Goal: Task Accomplishment & Management: Manage account settings

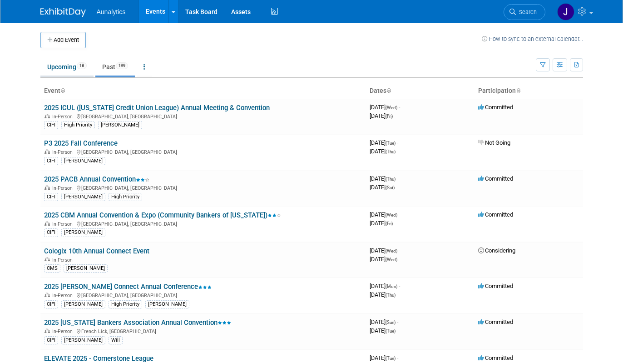
click at [66, 72] on link "Upcoming 18" at bounding box center [66, 66] width 53 height 17
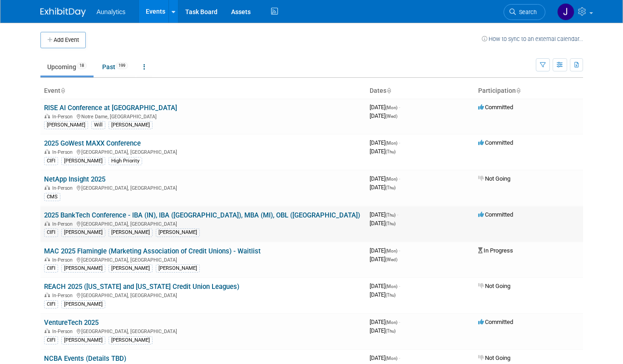
click at [135, 213] on link "2025 BankTech Conference - IBA (IN), IBA ([GEOGRAPHIC_DATA]), MBA (MI), OBL ([G…" at bounding box center [202, 215] width 316 height 8
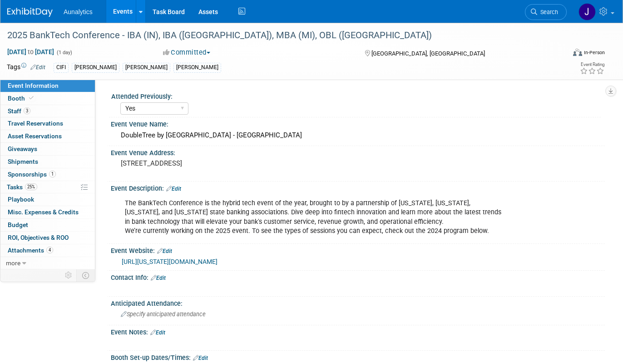
select select "Yes"
select select "Submitted"
click at [142, 131] on div "DoubleTree by [GEOGRAPHIC_DATA] - [GEOGRAPHIC_DATA]" at bounding box center [358, 135] width 481 height 14
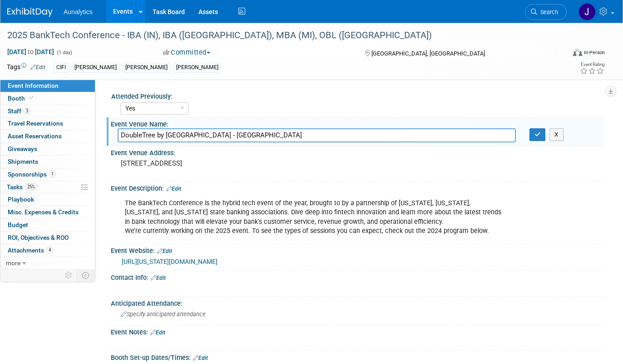
click at [151, 136] on input "DoubleTree by [GEOGRAPHIC_DATA] - [GEOGRAPHIC_DATA]" at bounding box center [317, 135] width 399 height 14
click at [40, 190] on link "25% Tasks 25%" at bounding box center [47, 187] width 95 height 12
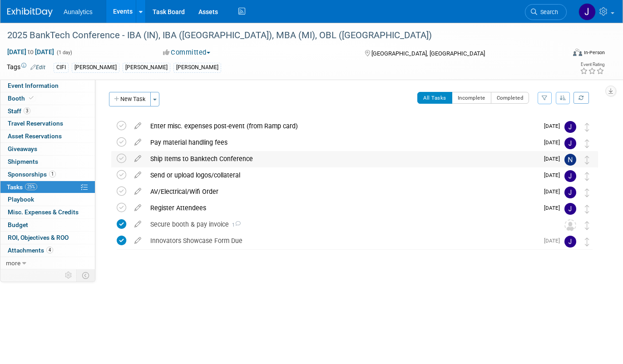
click at [187, 159] on div "Ship Items to Banktech Conference" at bounding box center [342, 158] width 393 height 15
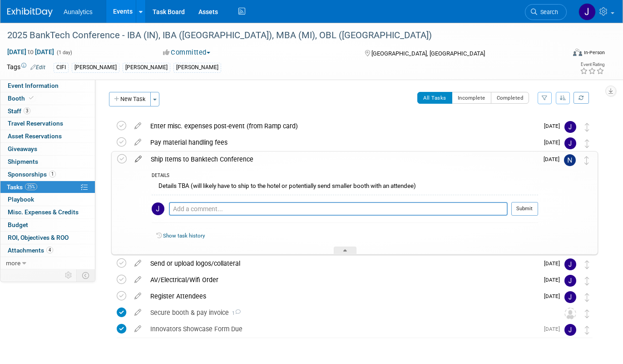
click at [140, 159] on icon at bounding box center [138, 156] width 16 height 11
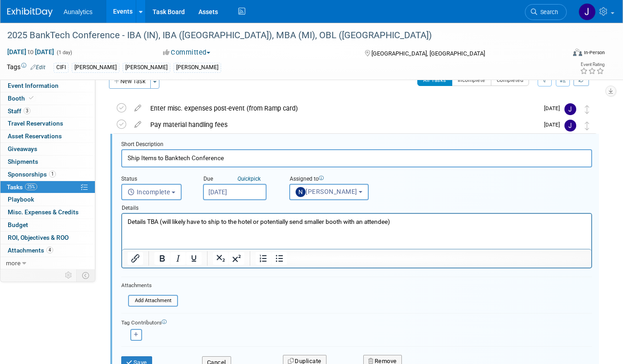
scroll to position [18, 0]
click at [188, 221] on p "Details TBA (will likely have to ship to the hotel or potentially send smaller …" at bounding box center [357, 221] width 459 height 9
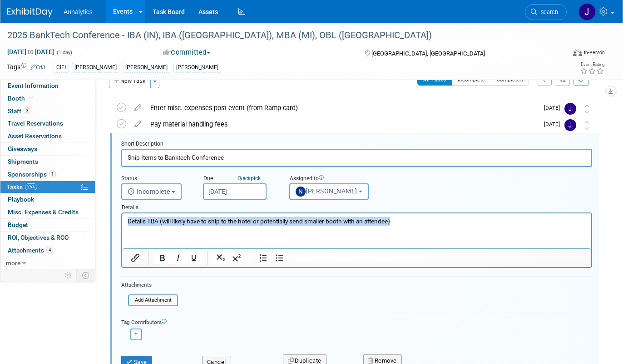
click at [188, 221] on p "Details TBA (will likely have to ship to the hotel or potentially send smaller …" at bounding box center [357, 221] width 459 height 9
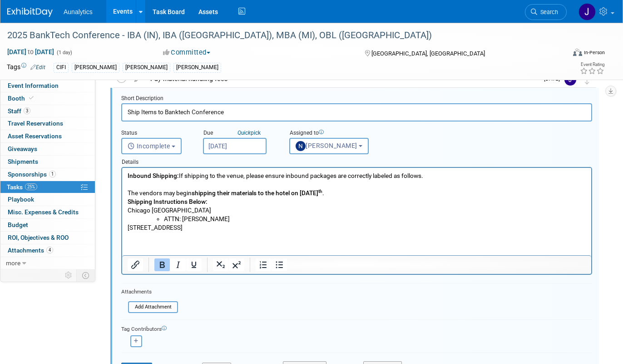
scroll to position [64, 0]
click at [257, 140] on input "[DATE]" at bounding box center [235, 145] width 64 height 16
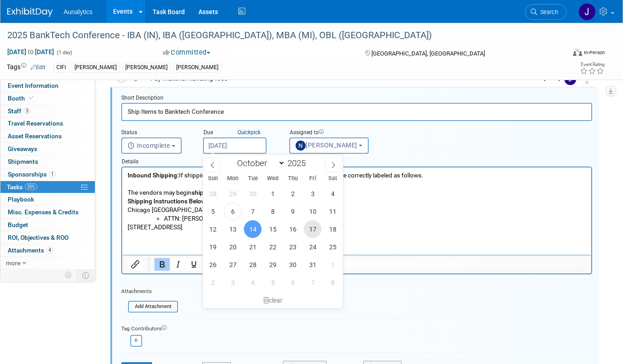
click at [310, 227] on span "17" at bounding box center [313, 229] width 18 height 18
type input "[DATE]"
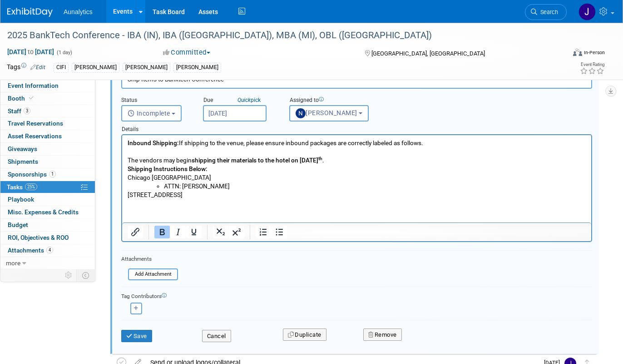
scroll to position [97, 0]
click at [145, 335] on button "Save" at bounding box center [136, 335] width 31 height 13
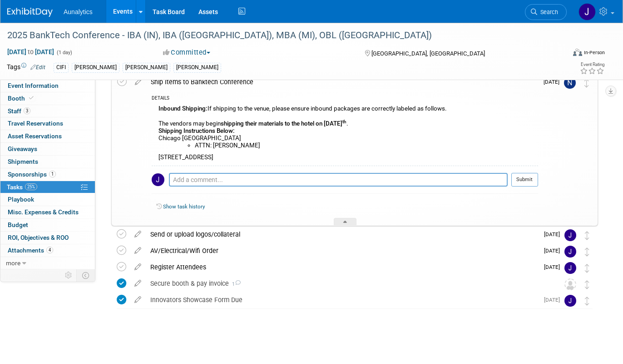
scroll to position [0, 0]
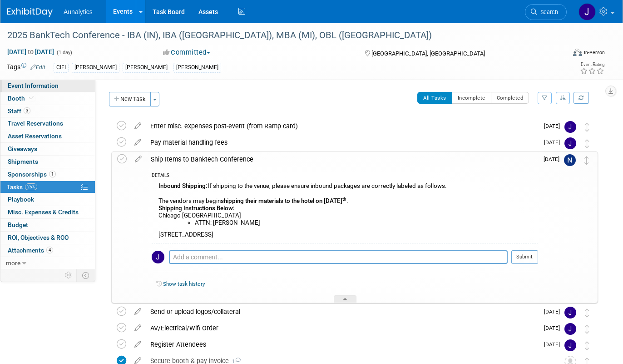
click at [65, 90] on link "Event Information" at bounding box center [47, 86] width 95 height 12
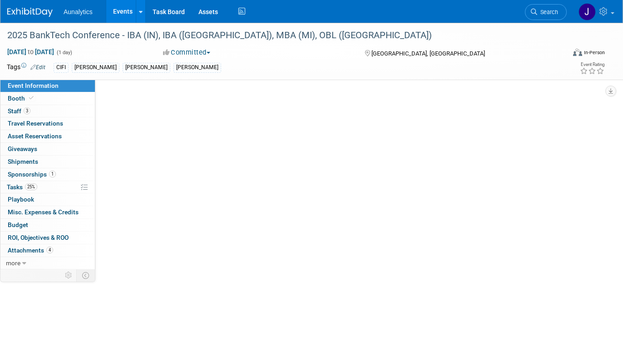
select select "Yes"
select select "Submitted"
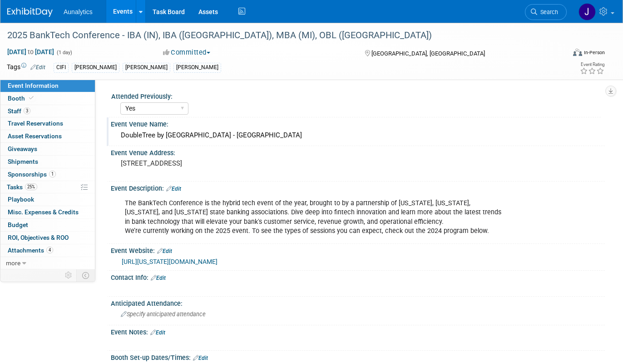
click at [149, 126] on div "Event Venue Name:" at bounding box center [358, 122] width 494 height 11
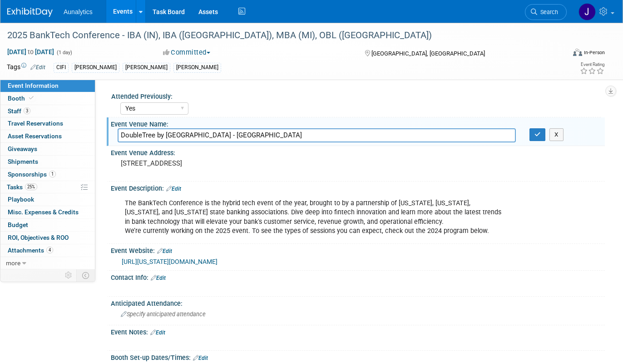
click at [149, 136] on input "DoubleTree by [GEOGRAPHIC_DATA] - [GEOGRAPHIC_DATA]" at bounding box center [317, 135] width 399 height 14
type input "Chicago [GEOGRAPHIC_DATA]"
click at [157, 164] on pre "[STREET_ADDRESS]" at bounding box center [214, 163] width 186 height 8
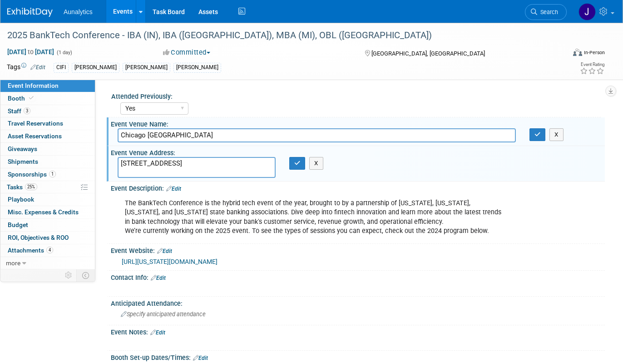
click at [157, 164] on textarea "[STREET_ADDRESS]" at bounding box center [197, 167] width 158 height 21
type textarea "[STREET_ADDRESS]"
click at [294, 167] on button "button" at bounding box center [297, 163] width 16 height 13
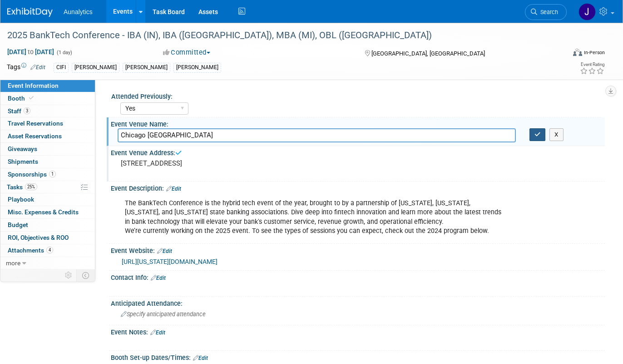
click at [543, 133] on button "button" at bounding box center [538, 134] width 16 height 13
